Goal: Information Seeking & Learning: Learn about a topic

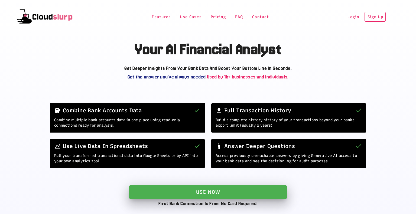
drag, startPoint x: 0, startPoint y: 0, endPoint x: 228, endPoint y: 50, distance: 233.8
click at [228, 50] on h2 "Your AI Financial Analyst" at bounding box center [208, 49] width 316 height 16
click at [161, 15] on span "Features" at bounding box center [160, 17] width 19 height 5
click at [213, 15] on span "Pricing" at bounding box center [217, 17] width 15 height 5
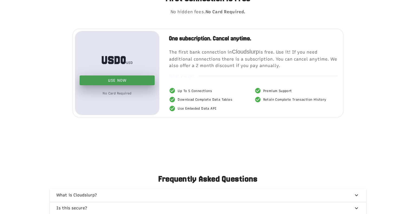
click at [233, 69] on p "The first bank connection in [GEOGRAPHIC_DATA] is free. Use it! If you need add…" at bounding box center [253, 57] width 169 height 21
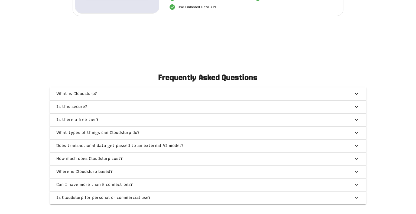
scroll to position [1242, 0]
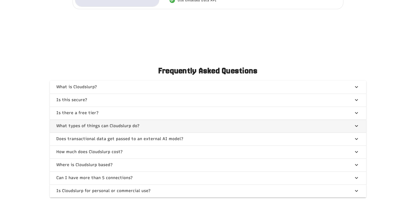
click at [150, 130] on span "button" at bounding box center [208, 126] width 316 height 13
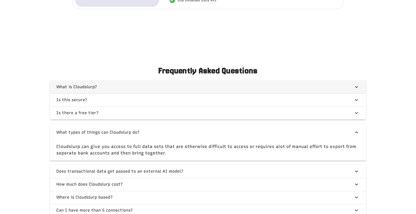
click at [113, 94] on span "button" at bounding box center [208, 87] width 316 height 13
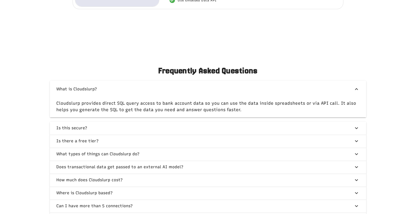
click at [154, 112] on div "Cloudslurp provides direct SQL query access to bank account data so you can use…" at bounding box center [208, 107] width 316 height 19
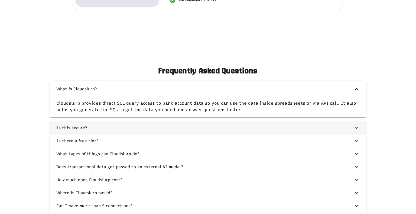
click at [152, 135] on span "button" at bounding box center [208, 128] width 316 height 13
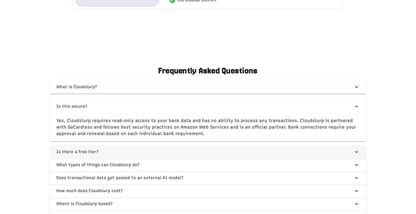
click at [154, 155] on span "button" at bounding box center [208, 152] width 316 height 13
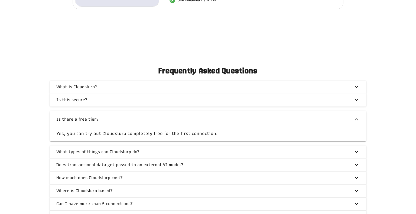
click at [156, 141] on div "Yes, you can try out Cloudslurp completely free for the first connection." at bounding box center [208, 134] width 316 height 13
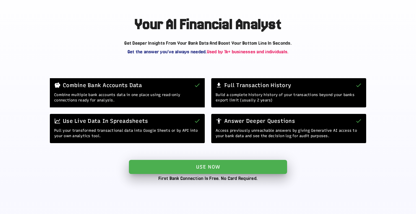
scroll to position [0, 0]
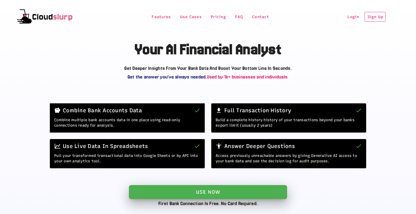
scroll to position [100, 0]
